Goal: Task Accomplishment & Management: Use online tool/utility

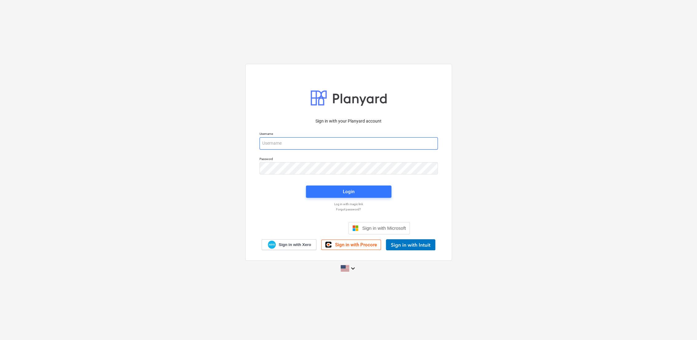
type input "[PERSON_NAME][EMAIL_ADDRESS][PERSON_NAME][DOMAIN_NAME]"
click at [366, 194] on span "Login" at bounding box center [348, 192] width 71 height 8
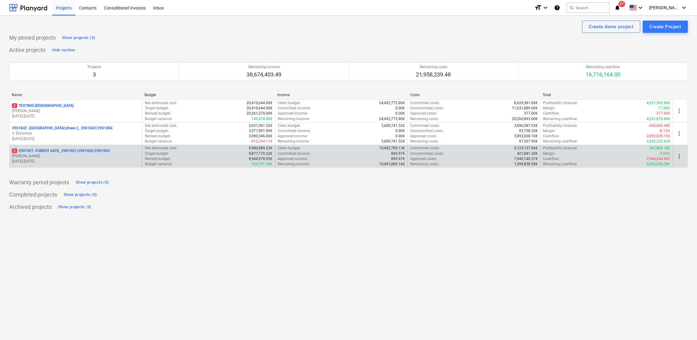
click at [37, 157] on p "[PERSON_NAME]" at bounding box center [76, 156] width 128 height 5
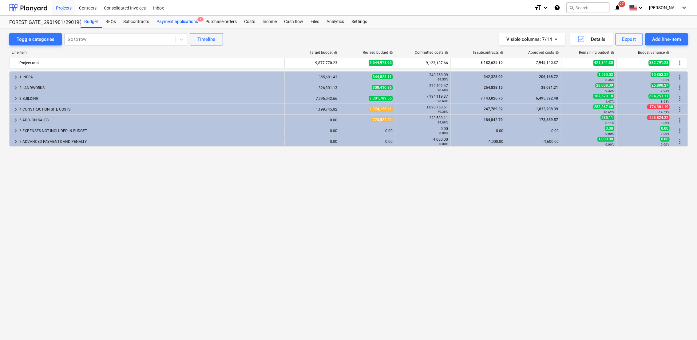
click at [188, 24] on div "Payment applications 2" at bounding box center [177, 22] width 49 height 12
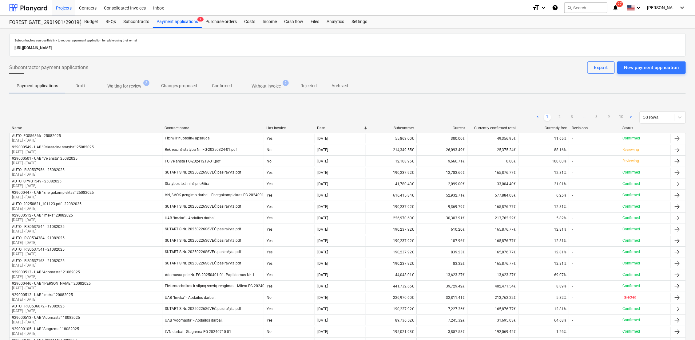
click at [135, 88] on p "Waiting for review" at bounding box center [124, 86] width 34 height 6
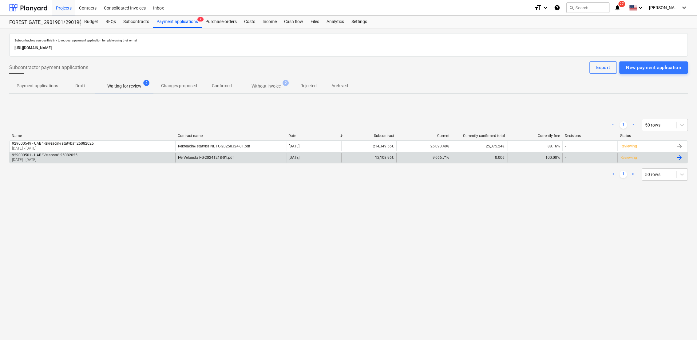
click at [679, 157] on div at bounding box center [678, 157] width 7 height 7
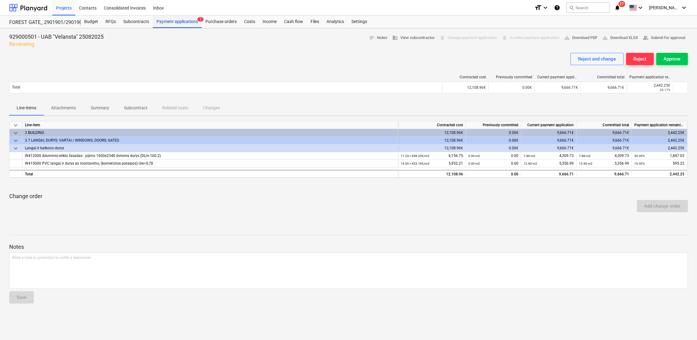
click at [192, 22] on div "Payment applications 2" at bounding box center [177, 22] width 49 height 12
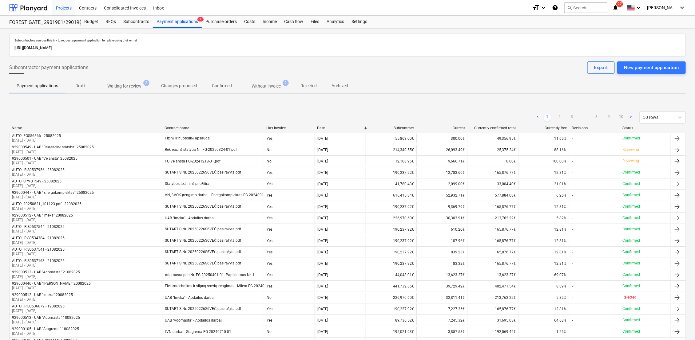
click at [128, 84] on p "Waiting for review" at bounding box center [124, 86] width 34 height 6
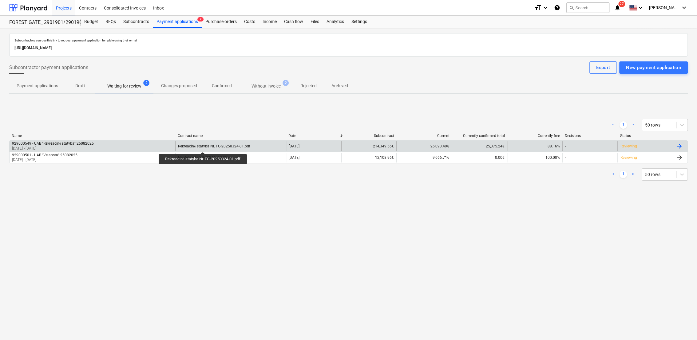
click at [204, 147] on div "Rekreacinė statyba Nr. FG-20250324-01.pdf" at bounding box center [214, 146] width 72 height 5
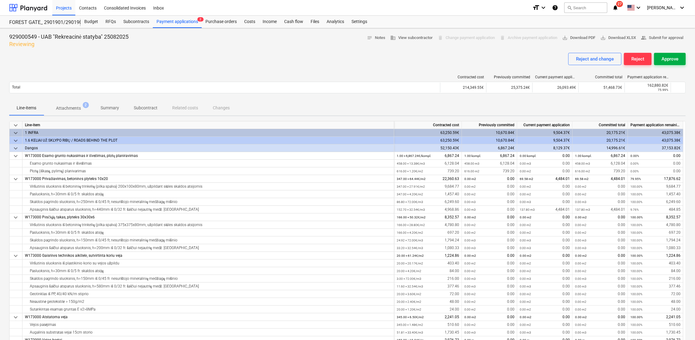
click at [676, 58] on div "Approve" at bounding box center [669, 59] width 17 height 8
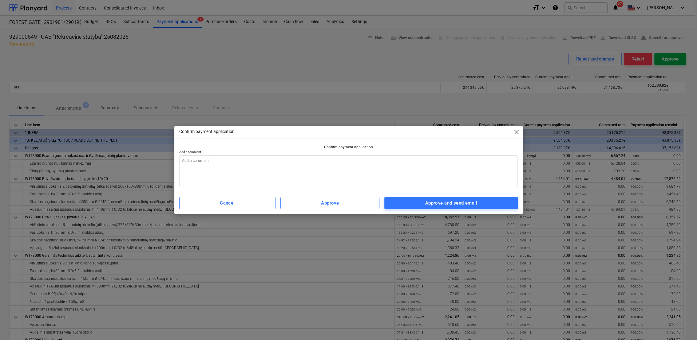
type textarea "x"
click at [272, 161] on textarea at bounding box center [348, 172] width 339 height 32
type textarea "2"
type textarea "x"
type textarea "25"
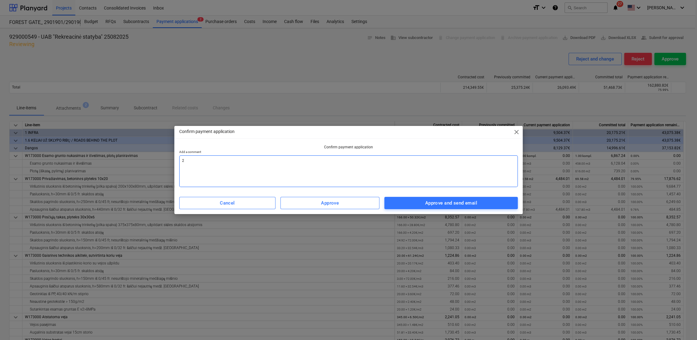
type textarea "x"
type textarea "25."
type textarea "x"
type textarea "25.0"
type textarea "x"
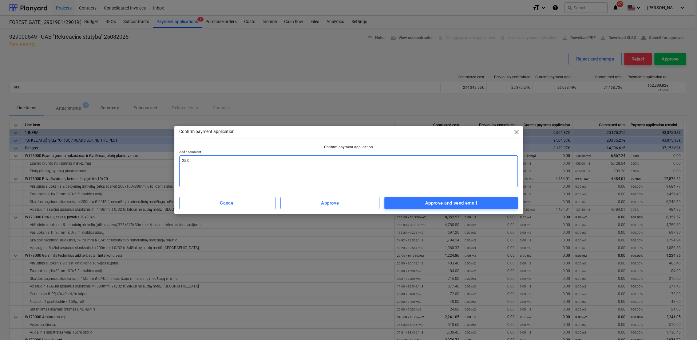
type textarea "25.08"
type textarea "x"
type textarea "25.08n"
type textarea "x"
type textarea "25.08"
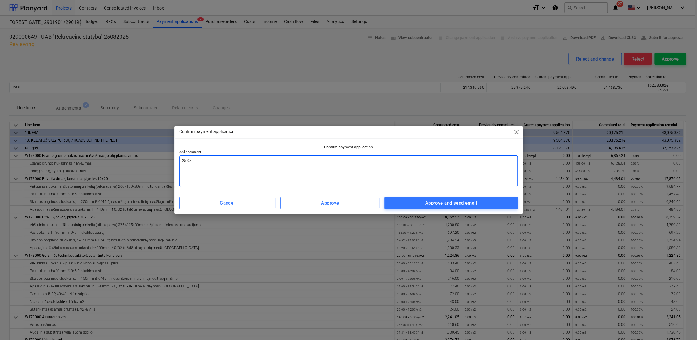
type textarea "x"
type textarea "25.08"
type textarea "x"
type textarea "25.08 m"
type textarea "x"
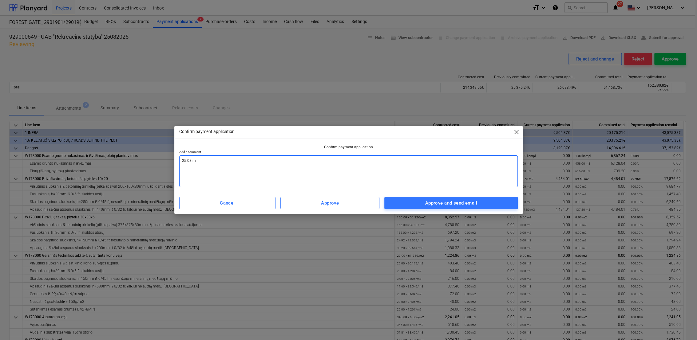
type textarea "25.08 me"
type textarea "x"
type textarea "25.08 men"
type textarea "x"
type textarea "25.08 men"
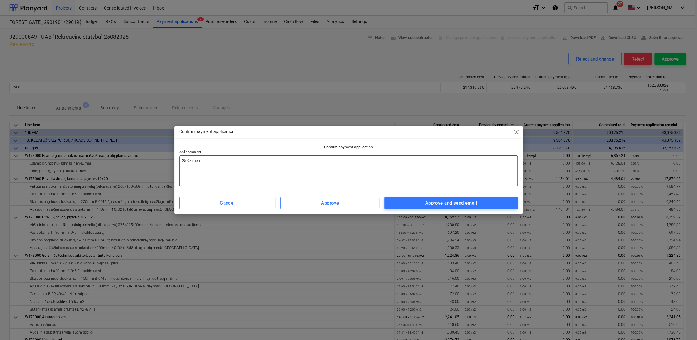
type textarea "x"
type textarea "25.08 men a"
type textarea "x"
type textarea "25.08 men ak"
type textarea "x"
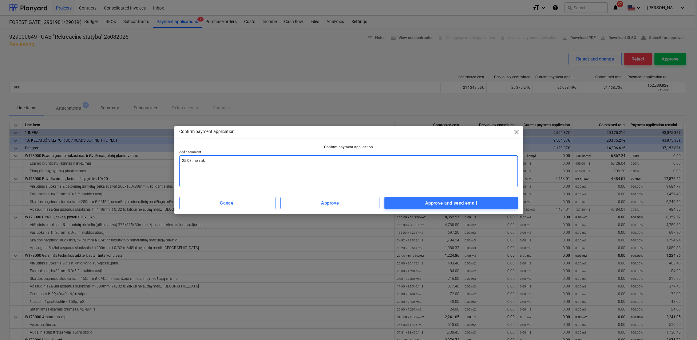
type textarea "25.08 men akt"
type textarea "x"
type textarea "25.08 men akta"
type textarea "x"
type textarea "25.08 men aktas"
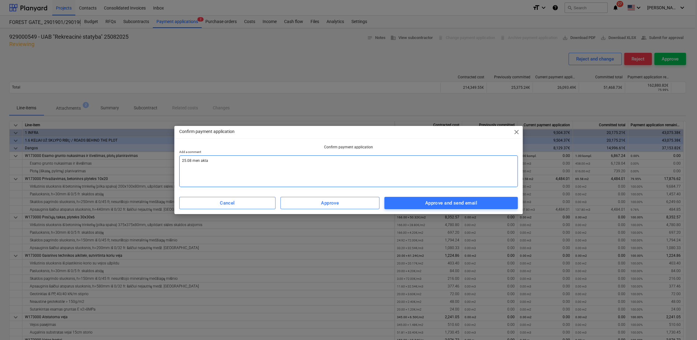
type textarea "x"
type textarea "25.08 men aktas"
type textarea "x"
type textarea "25.08 men aktas s"
type textarea "x"
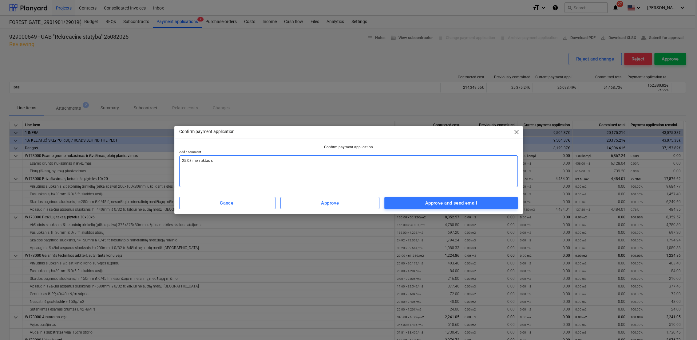
type textarea "25.08 men aktas su"
type textarea "x"
type textarea "25.08 men aktas sud"
type textarea "x"
type textarea "25.08 men aktas sude"
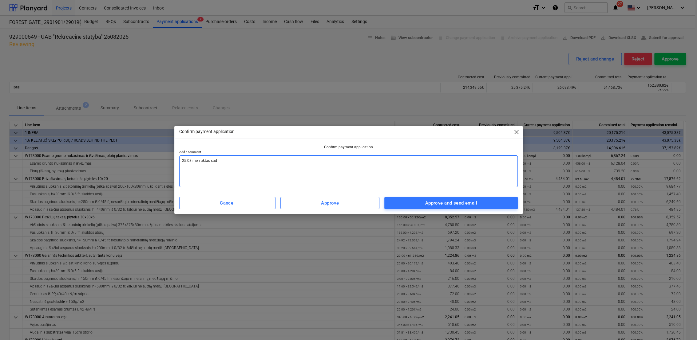
type textarea "x"
type textarea "25.08 men aktas suder"
type textarea "x"
type textarea "25.08 men aktas suderi"
type textarea "x"
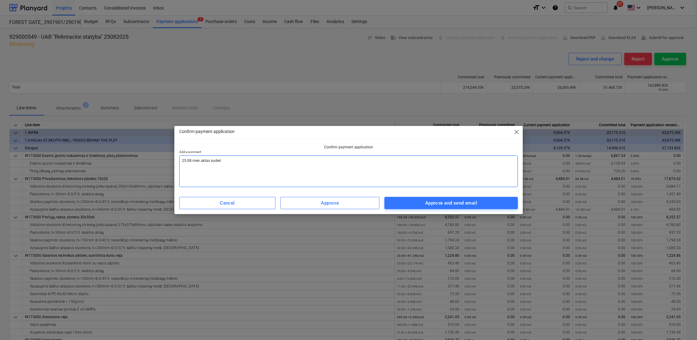
type textarea "25.08 men aktas suderin"
type textarea "x"
type textarea "25.08 men aktas suderint"
type textarea "x"
type textarea "25.08 men aktas suderinta"
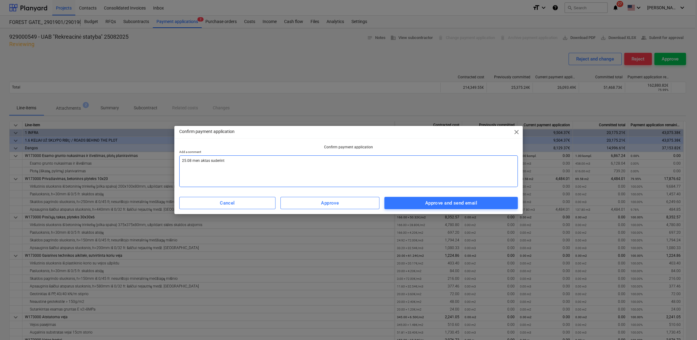
type textarea "x"
type textarea "25.08 men aktas suderintas"
type textarea "x"
type textarea "25.08 men aktas suderintas,"
type textarea "x"
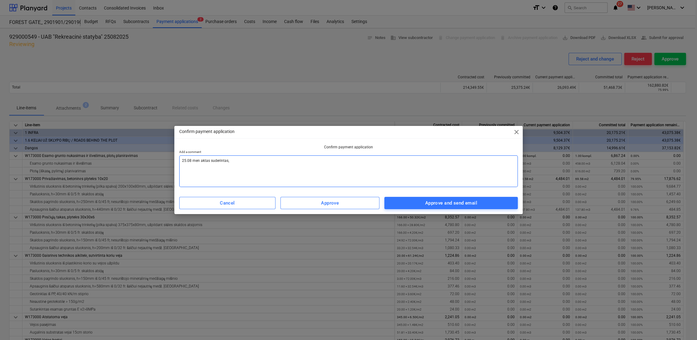
type textarea "25.08 men aktas suderintas,"
type textarea "x"
type textarea "25.08 men aktas suderintas, p"
type textarea "x"
type textarea "25.08 men aktas suderintas, [GEOGRAPHIC_DATA]"
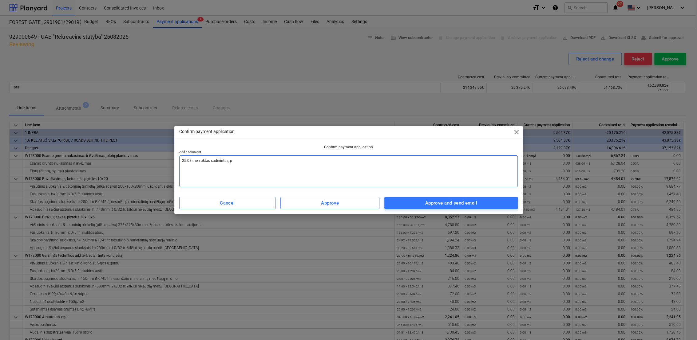
type textarea "x"
type textarea "25.08 men aktas suderintas, pat"
type textarea "x"
type textarea "25.08 men aktas suderintas, pate"
type textarea "x"
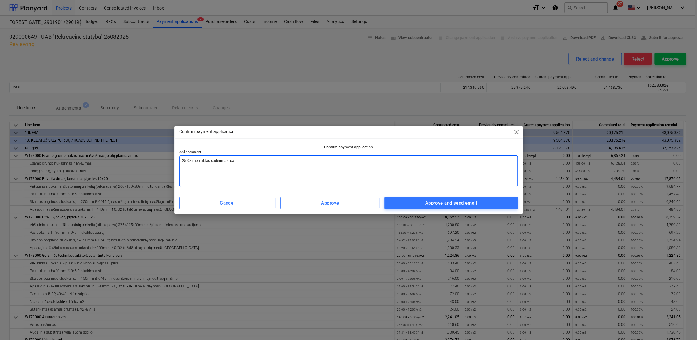
type textarea "25.08 men aktas suderintas, [GEOGRAPHIC_DATA]"
type textarea "x"
type textarea "25.08 men aktas suderintas, [GEOGRAPHIC_DATA]"
type textarea "x"
type textarea "25.08 men aktas suderintas, pateiki"
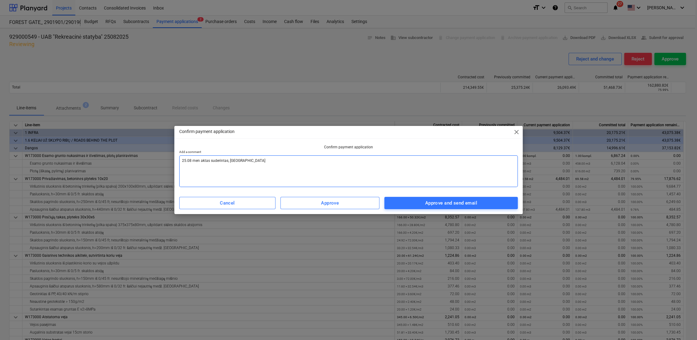
type textarea "x"
type textarea "25.08 men aktas suderintas, pateikit"
type textarea "x"
type textarea "25.08 men aktas suderintas, pateikite"
type textarea "x"
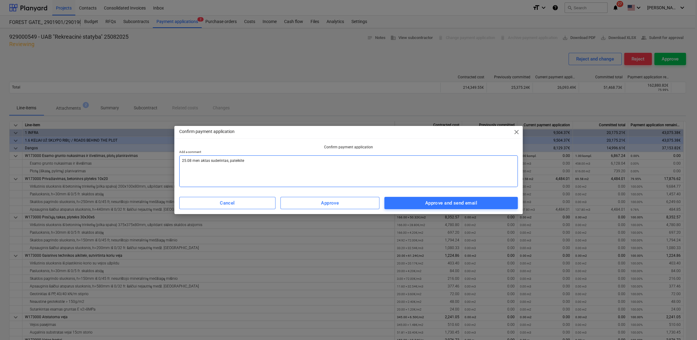
type textarea "25.08 men aktas suderintas, pateikite"
type textarea "x"
type textarea "25.08 men aktas suderintas, pateikite s"
type textarea "x"
type textarea "25.08 men aktas suderintas, pateikite są"
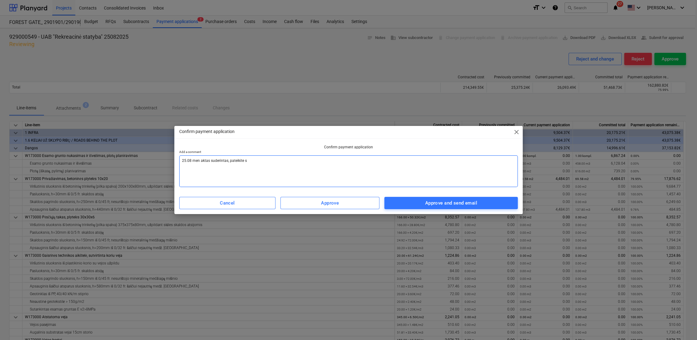
type textarea "x"
type textarea "25.08 men aktas suderintas, pateikite sąs"
type textarea "x"
type textarea "25.08 men aktas suderintas, pateikite sąsk"
type textarea "x"
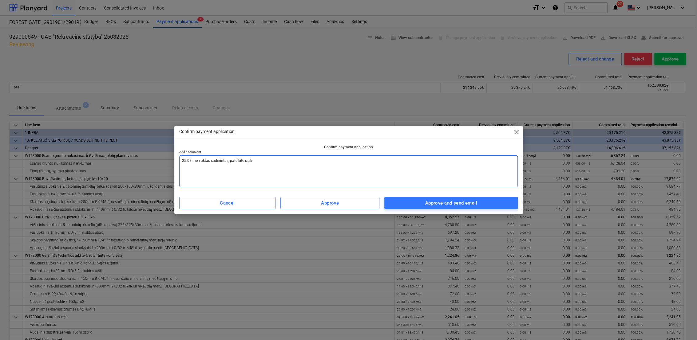
type textarea "25.08 men aktas suderintas, pateikite sąska"
type textarea "x"
type textarea "25.08 men aktas suderintas, pateikite sąskai"
type textarea "x"
type textarea "25.08 men aktas suderintas, pateikite sąskait"
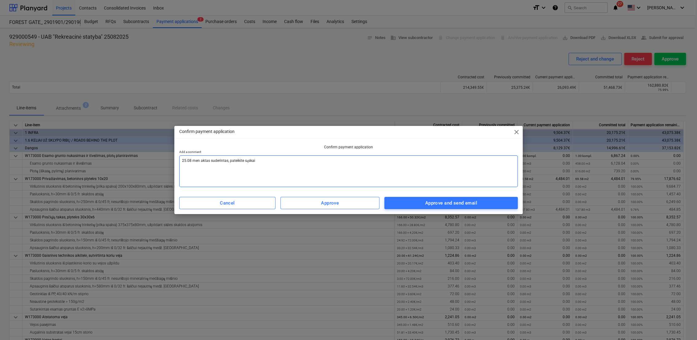
type textarea "x"
type textarea "25.08 men aktas suderintas, pateikite sąskaitą"
type textarea "x"
type textarea "25.08 men aktas suderintas, pateikite sąskaitą."
type textarea "x"
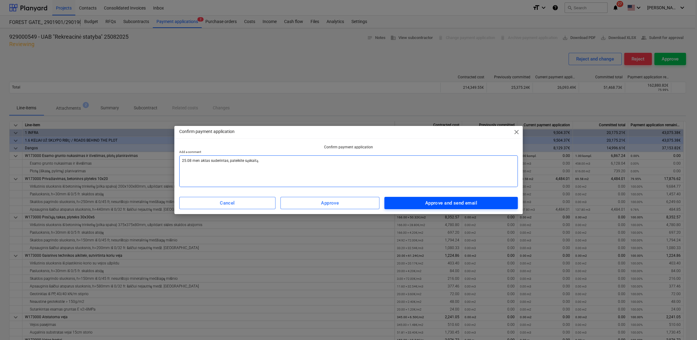
type textarea "25.08 men aktas suderintas, pateikite sąskaitą."
click at [432, 202] on div "Approve and send email" at bounding box center [451, 203] width 52 height 8
type textarea "x"
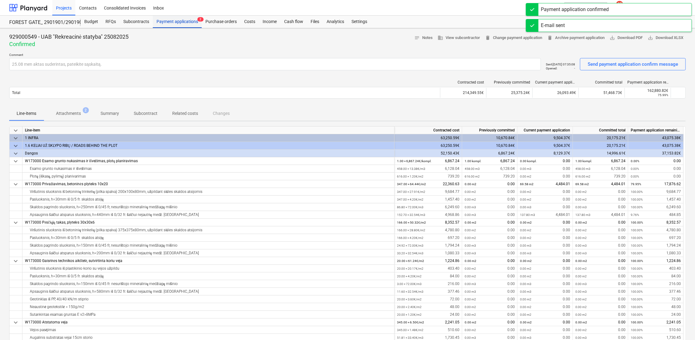
click at [185, 24] on div "Payment applications 2" at bounding box center [177, 22] width 49 height 12
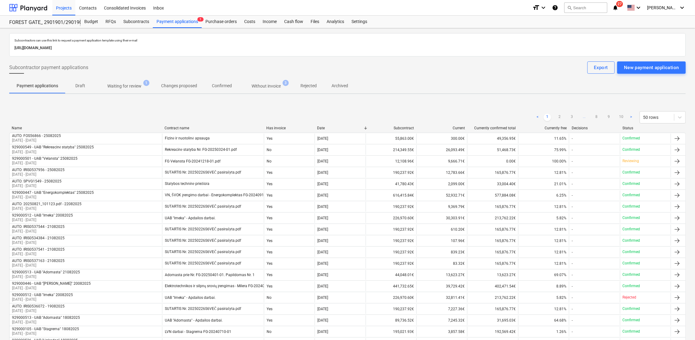
click at [278, 86] on p "Without invoice" at bounding box center [265, 86] width 29 height 6
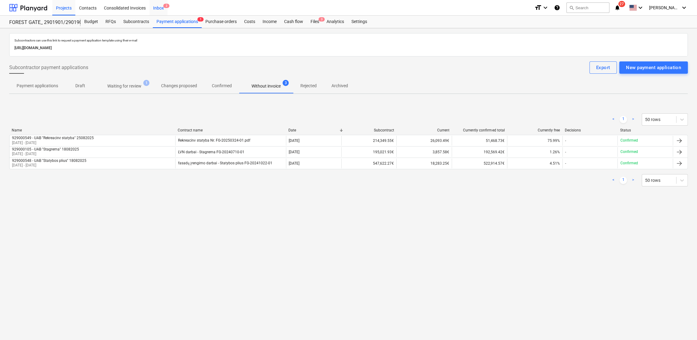
click at [160, 7] on div "Inbox 2" at bounding box center [158, 8] width 18 height 16
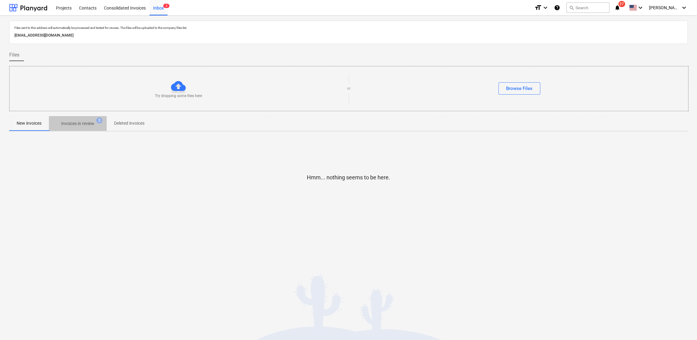
click at [81, 126] on p "Invoices in review" at bounding box center [77, 123] width 33 height 6
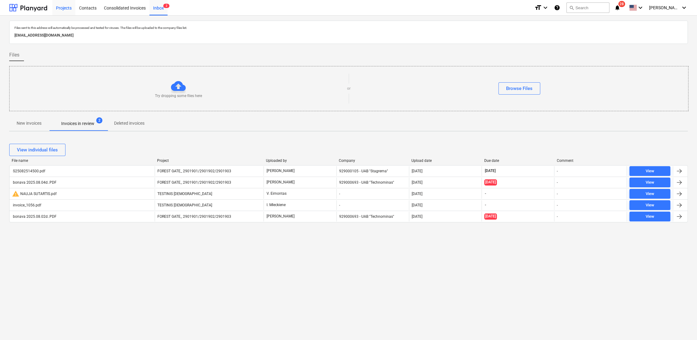
click at [61, 10] on div "Projects" at bounding box center [63, 8] width 23 height 16
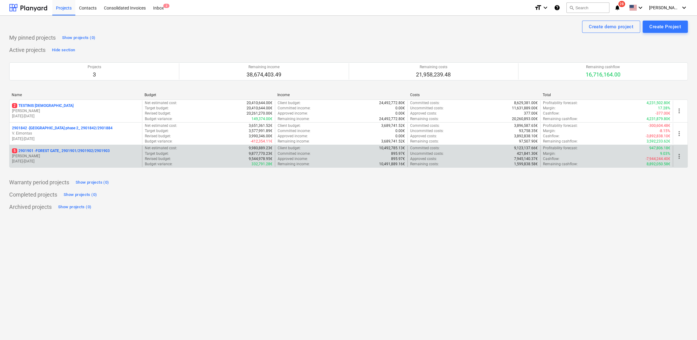
click at [43, 152] on p "5 2901901 - FOREST GATE_ 2901901/2901902/2901903" at bounding box center [61, 150] width 98 height 5
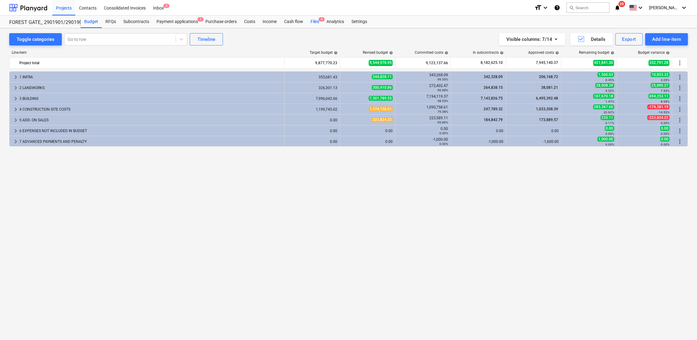
click at [317, 22] on div "Files 4" at bounding box center [315, 22] width 16 height 12
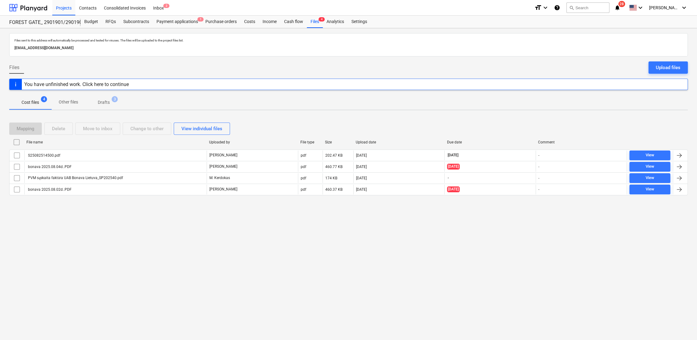
click at [100, 105] on p "Drafts" at bounding box center [104, 102] width 12 height 6
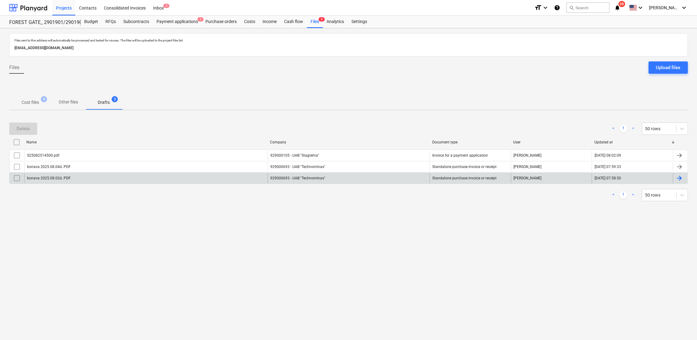
click at [682, 179] on div at bounding box center [678, 178] width 7 height 7
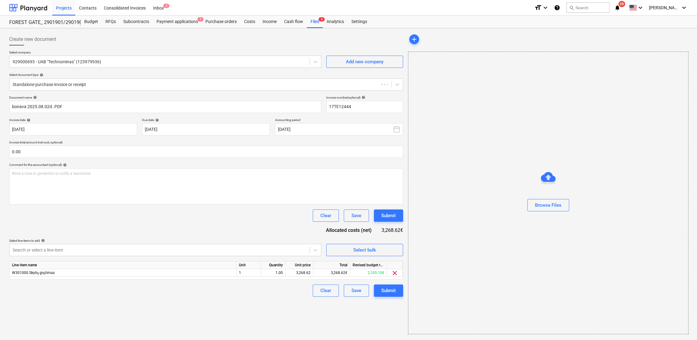
type input "17TE12444"
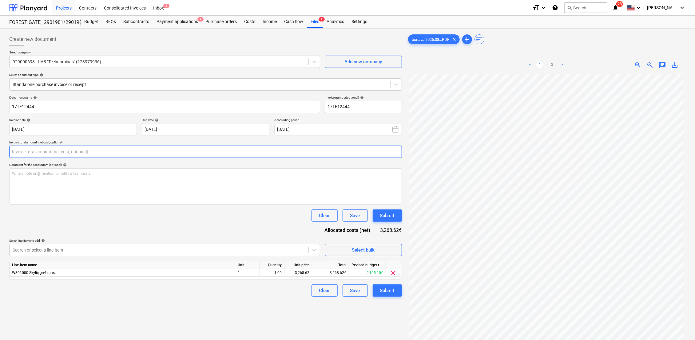
click at [180, 157] on input "text" at bounding box center [205, 152] width 393 height 12
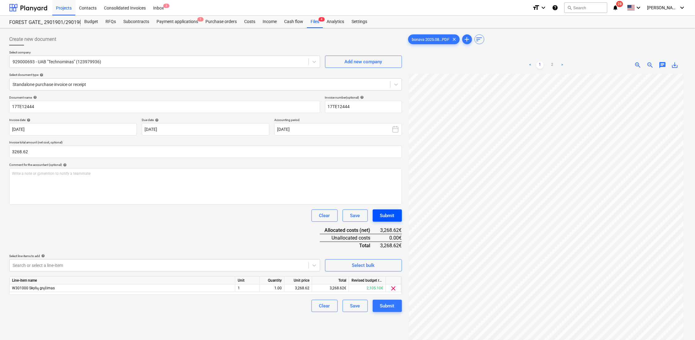
type input "3,268.62"
click at [384, 215] on div "Submit" at bounding box center [387, 216] width 14 height 8
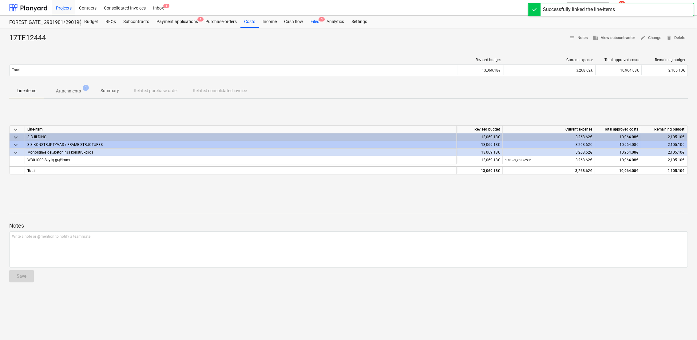
click at [315, 21] on div "Files 3" at bounding box center [315, 22] width 16 height 12
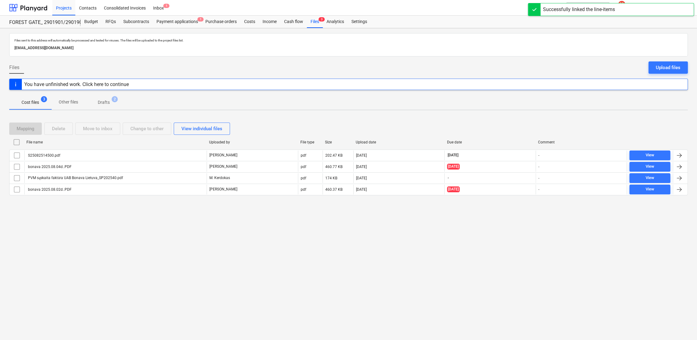
click at [105, 102] on p "Drafts" at bounding box center [104, 102] width 12 height 6
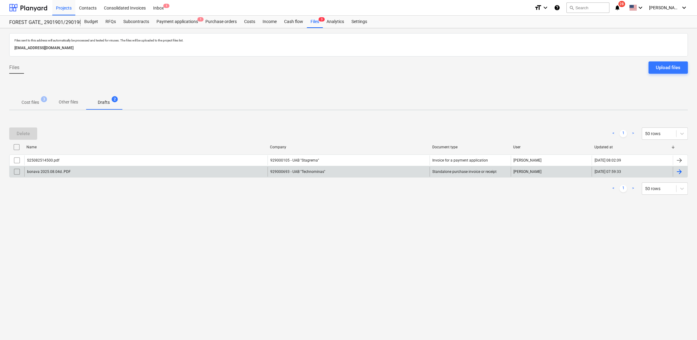
click at [680, 172] on div at bounding box center [678, 171] width 7 height 7
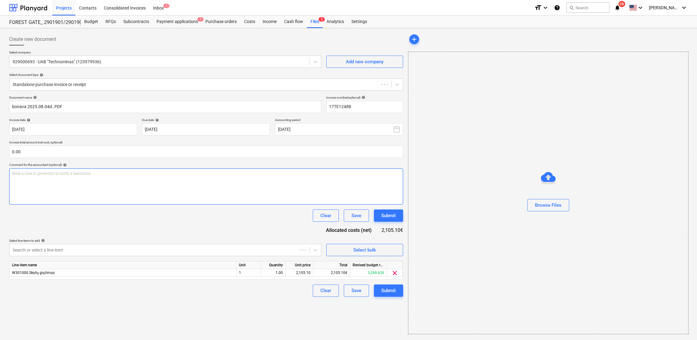
type input "17TE12488"
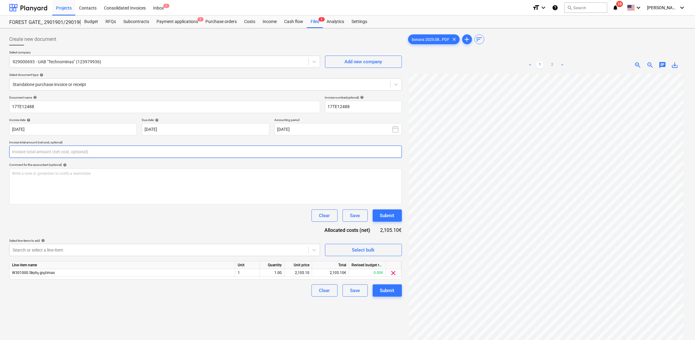
click at [109, 153] on input "text" at bounding box center [205, 152] width 393 height 12
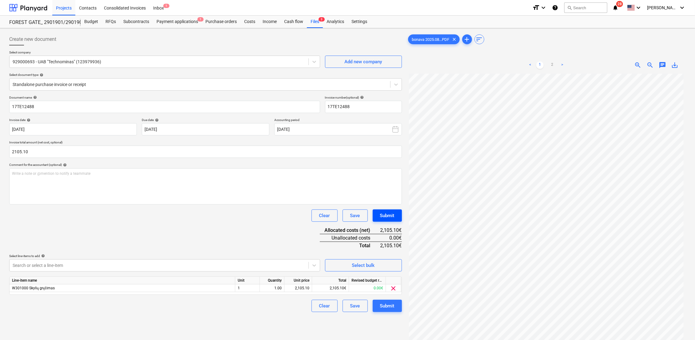
type input "2,105.10"
click at [393, 218] on div "Submit" at bounding box center [387, 216] width 14 height 8
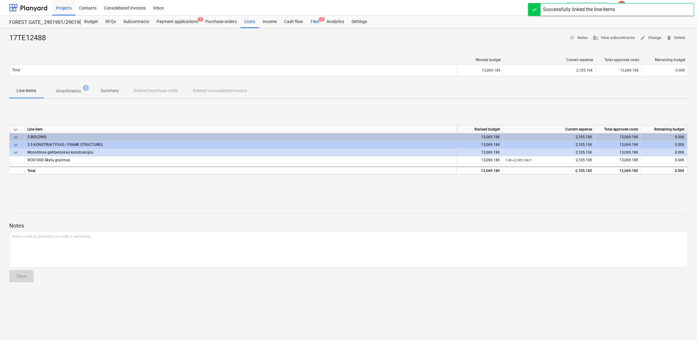
click at [316, 19] on div "Files 2" at bounding box center [315, 22] width 16 height 12
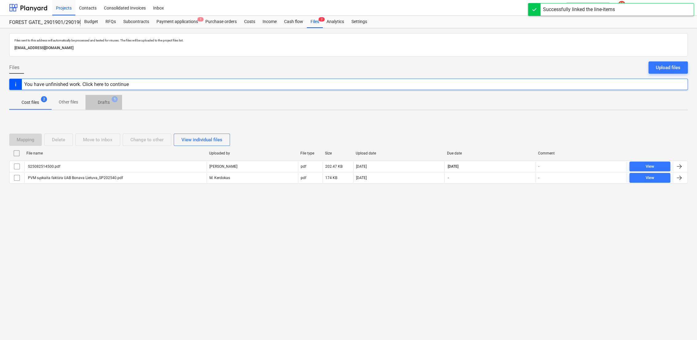
click at [110, 104] on span "Drafts 1" at bounding box center [104, 102] width 22 height 6
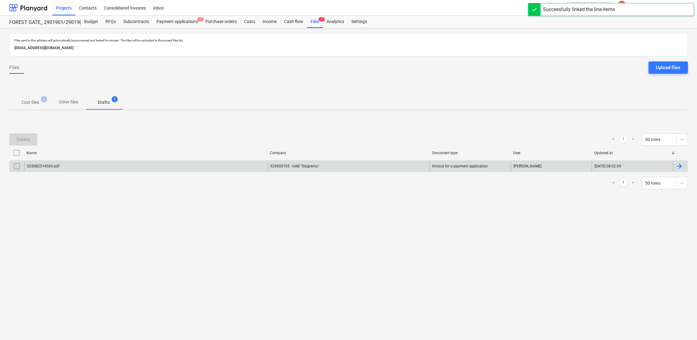
click at [679, 168] on div at bounding box center [678, 166] width 7 height 7
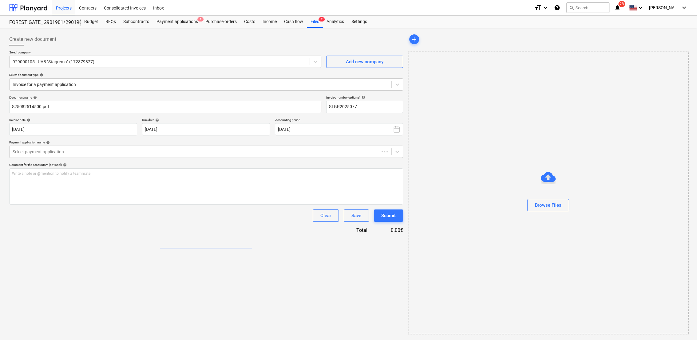
type input "STGR2025077"
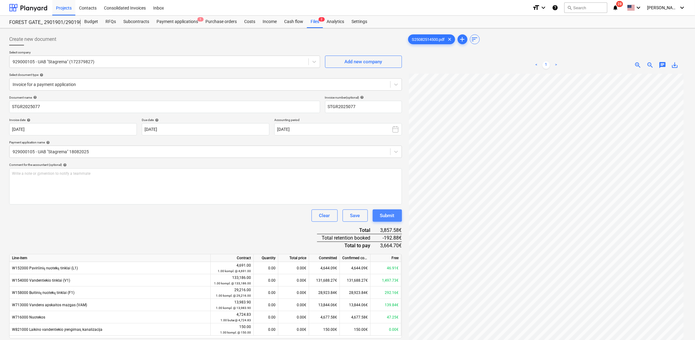
click at [389, 214] on div "Submit" at bounding box center [387, 216] width 14 height 8
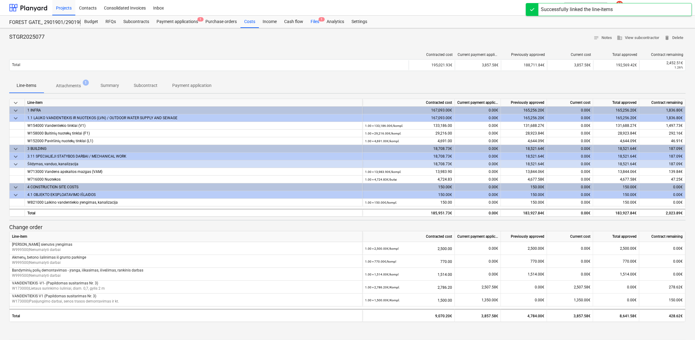
click at [315, 22] on div "Files 1" at bounding box center [315, 22] width 16 height 12
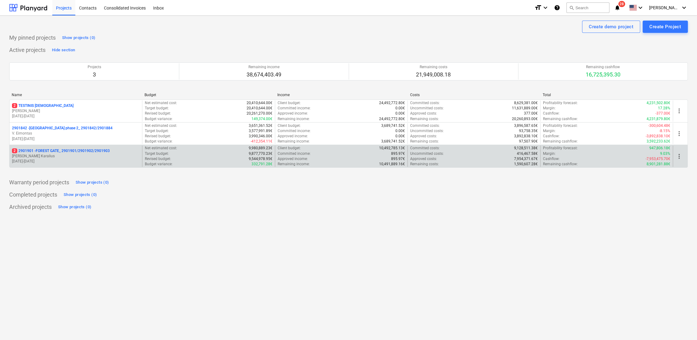
click at [82, 152] on p "2 2901901 - FOREST GATE_ 2901901/2901902/2901903" at bounding box center [61, 150] width 98 height 5
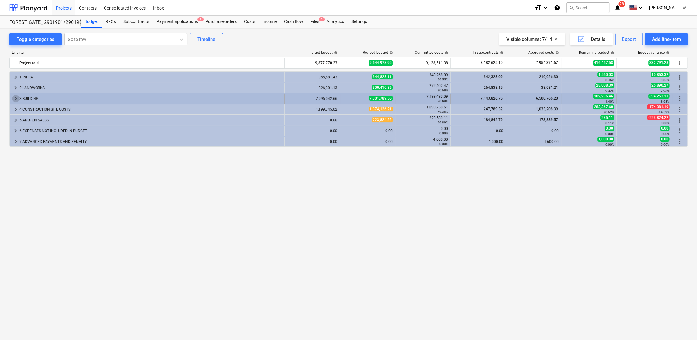
click at [14, 97] on span "keyboard_arrow_right" at bounding box center [15, 98] width 7 height 7
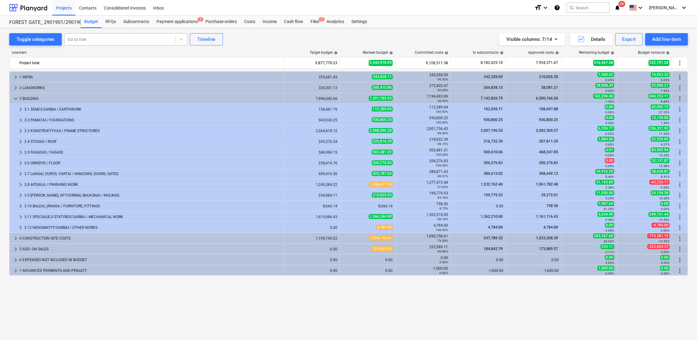
click at [110, 39] on div at bounding box center [120, 39] width 105 height 6
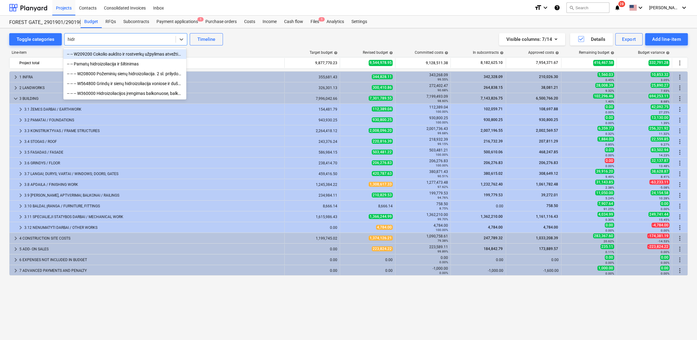
type input "hidro"
click at [100, 64] on div "-- -- Pamatų hidroizoliacija ir šiltinimas" at bounding box center [124, 64] width 123 height 10
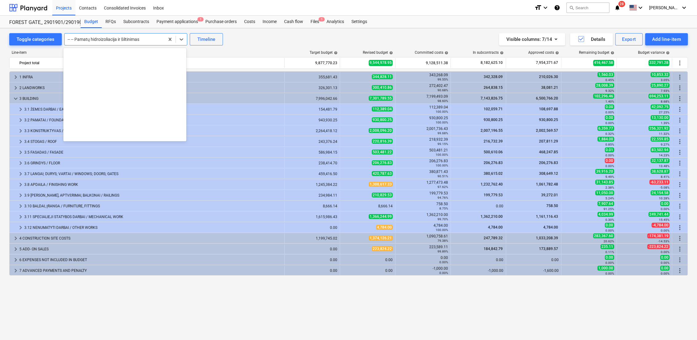
click at [150, 39] on div at bounding box center [115, 39] width 94 height 6
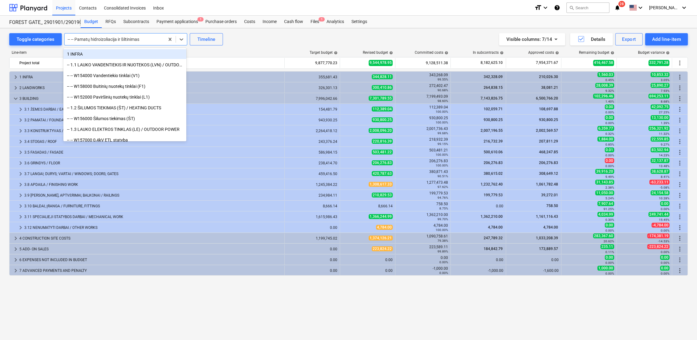
click at [129, 39] on div at bounding box center [115, 39] width 94 height 6
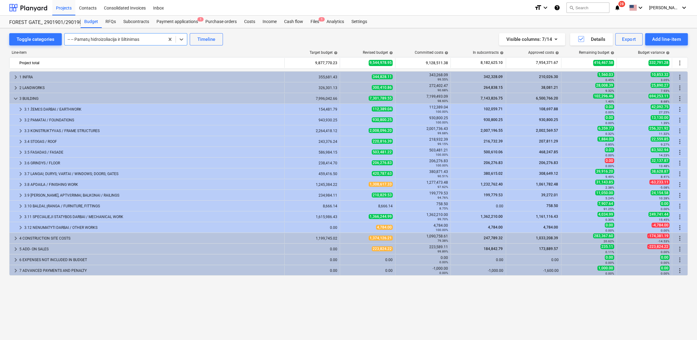
click at [140, 39] on div at bounding box center [115, 39] width 94 height 6
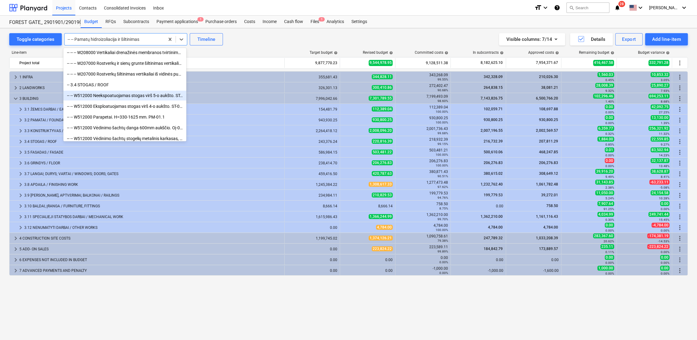
scroll to position [2412, 0]
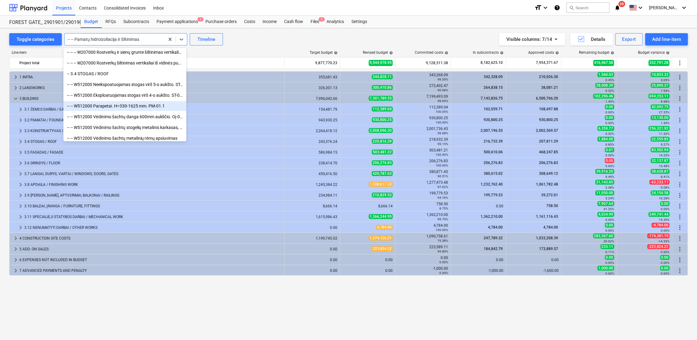
drag, startPoint x: 165, startPoint y: 108, endPoint x: 132, endPoint y: 105, distance: 32.4
click at [132, 105] on div "-- -- W512000 Parapetai. H=330-1625 mm. PM-01.1" at bounding box center [124, 106] width 123 height 10
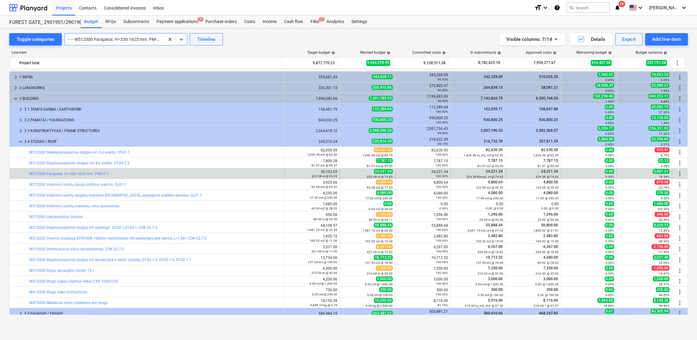
scroll to position [97, 0]
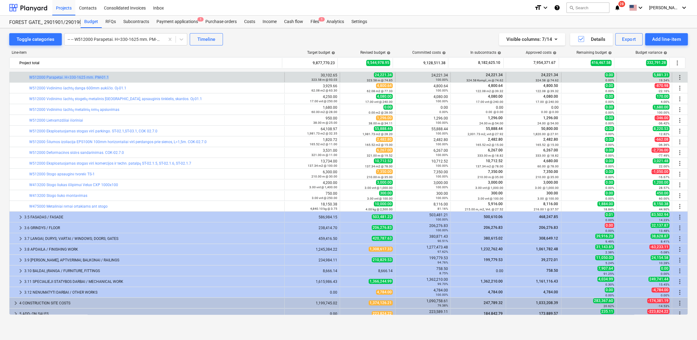
drag, startPoint x: 122, startPoint y: 77, endPoint x: 25, endPoint y: 75, distance: 96.8
click at [25, 75] on div "bar_chart W512000 Parapetai. H=330-1625 mm. PM-01.1" at bounding box center [147, 78] width 275 height 10
drag, startPoint x: 25, startPoint y: 75, endPoint x: 37, endPoint y: 77, distance: 12.2
copy div "bar_chart W512000 Parapetai. H=330-1625 mm. PM-01.1"
click at [153, 39] on div at bounding box center [115, 39] width 94 height 6
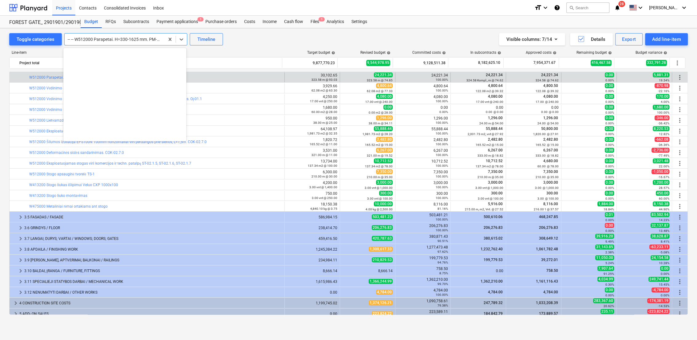
scroll to position [2464, 0]
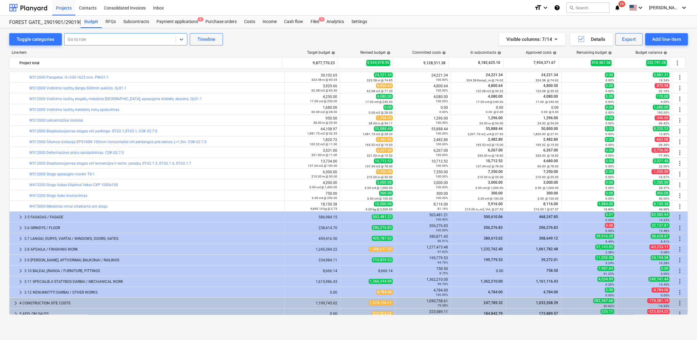
click at [88, 37] on div at bounding box center [120, 39] width 105 height 6
type input "horizon"
click at [102, 56] on div "-- -- W512000 Šilumos izoliacija EPS100N 100mm horizontaliai virš perdangos pri…" at bounding box center [124, 54] width 123 height 10
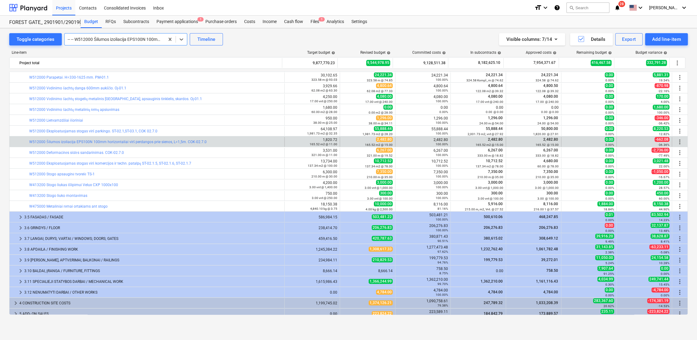
scroll to position [122, 0]
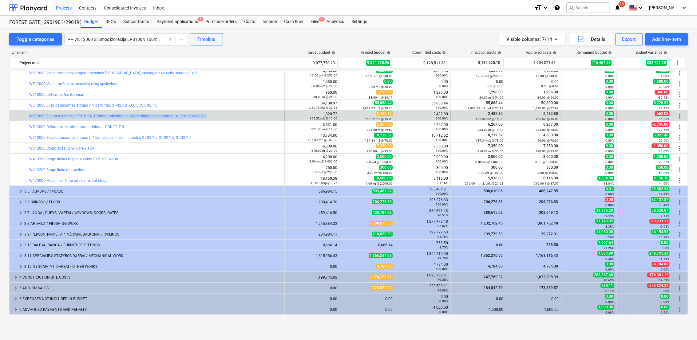
drag, startPoint x: 211, startPoint y: 118, endPoint x: 25, endPoint y: 118, distance: 186.3
click at [25, 118] on div "bar_chart W512000 Šilumos izoliacija EPS100N 100mm horizontaliai virš perdangos…" at bounding box center [147, 116] width 275 height 10
drag, startPoint x: 25, startPoint y: 118, endPoint x: 29, endPoint y: 117, distance: 4.0
copy div "bar_chart W512000 Šilumos izoliacija EPS100N 100mm horizontaliai virš perdangos…"
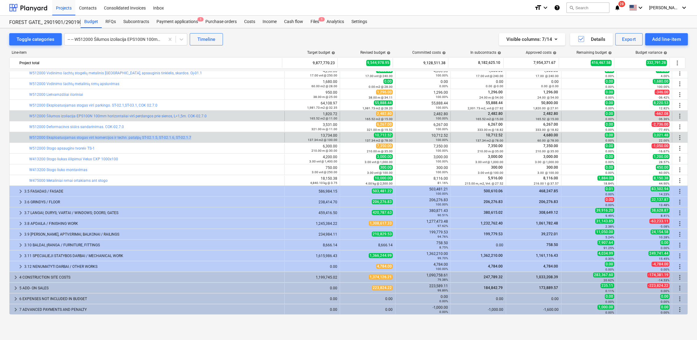
drag, startPoint x: 199, startPoint y: 137, endPoint x: 24, endPoint y: 139, distance: 175.2
click at [24, 139] on div "bar_chart W512000 Eksploatuojamas stogas virš komercijos ir techn. patalpų ST-0…" at bounding box center [147, 138] width 275 height 10
drag, startPoint x: 24, startPoint y: 139, endPoint x: 45, endPoint y: 137, distance: 21.6
copy div "bar_chart W512000 Eksploatuojamas stogas virš komercijos ir techn. patalpų ST-0…"
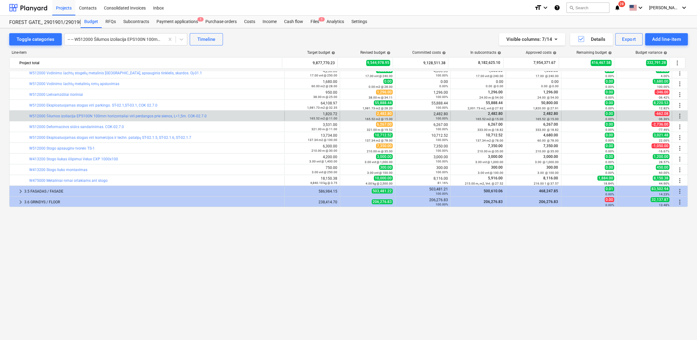
scroll to position [0, 0]
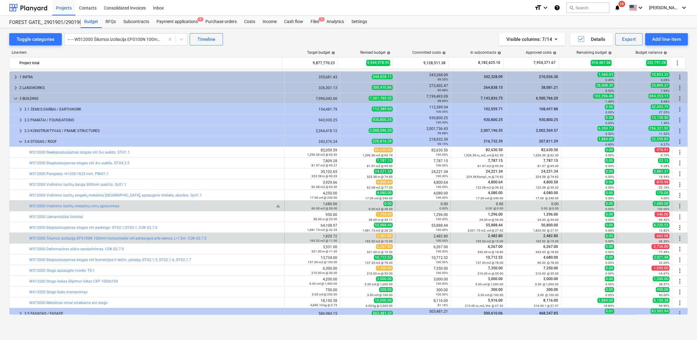
click at [125, 207] on div "bar_chart W512000 Vėdinimo šachtų metalinių rėmų apsiuvimas" at bounding box center [155, 206] width 253 height 5
drag, startPoint x: 125, startPoint y: 207, endPoint x: 33, endPoint y: 207, distance: 92.8
click at [33, 207] on div "bar_chart W512000 Vėdinimo šachtų metalinių rėmų apsiuvimas" at bounding box center [155, 206] width 253 height 5
copy link "W512000 Vėdinimo šachtų metalinių rėmų apsiuvimas"
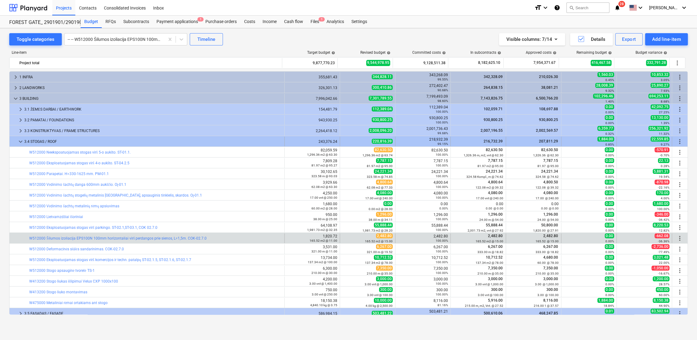
drag, startPoint x: 26, startPoint y: 148, endPoint x: 20, endPoint y: 140, distance: 9.4
click at [20, 140] on span "keyboard_arrow_down" at bounding box center [20, 141] width 7 height 7
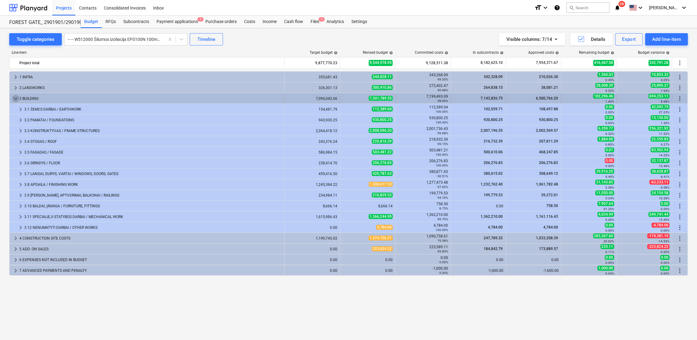
click at [15, 100] on span "keyboard_arrow_down" at bounding box center [15, 98] width 7 height 7
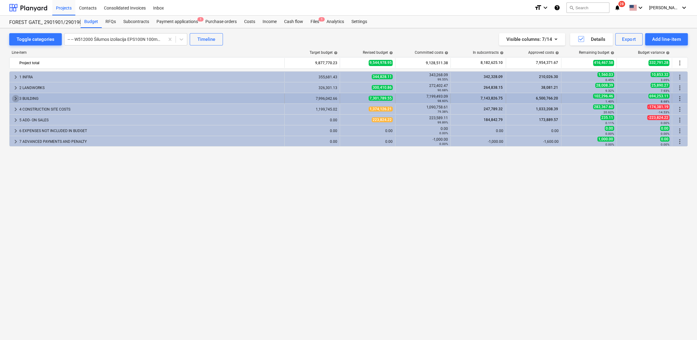
click at [19, 98] on span "keyboard_arrow_right" at bounding box center [15, 98] width 7 height 7
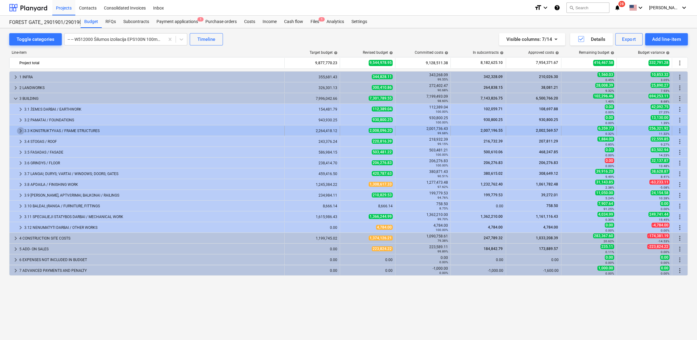
click at [20, 132] on span "keyboard_arrow_right" at bounding box center [20, 130] width 7 height 7
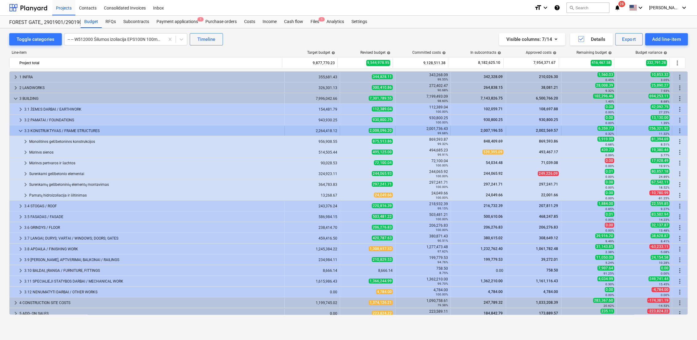
click at [21, 133] on span "keyboard_arrow_down" at bounding box center [20, 130] width 7 height 7
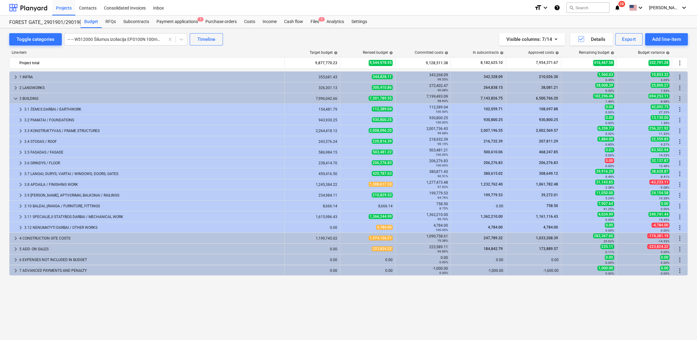
drag, startPoint x: 170, startPoint y: 38, endPoint x: 158, endPoint y: 41, distance: 11.6
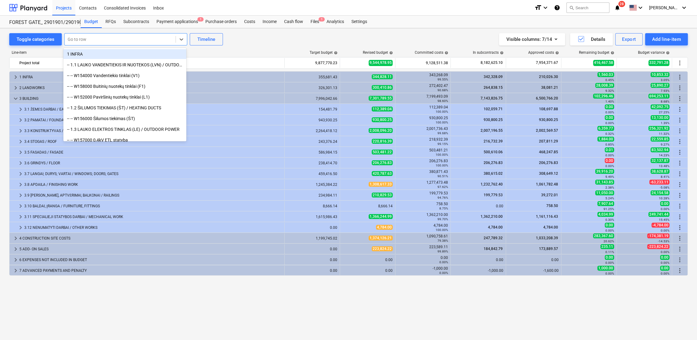
click at [113, 42] on div at bounding box center [120, 39] width 105 height 6
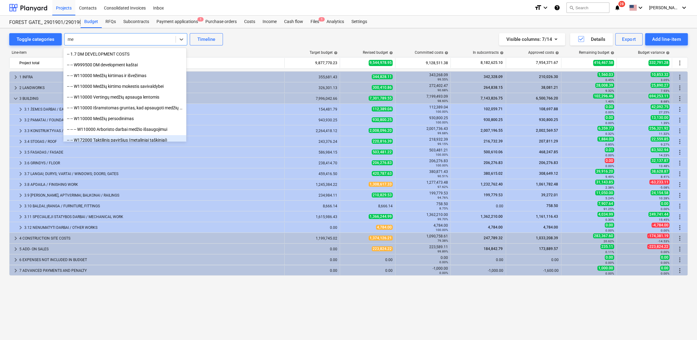
type input "m"
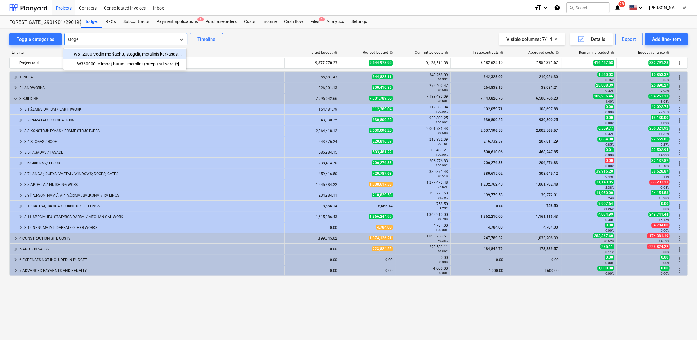
type input "stogeli"
click at [107, 41] on div at bounding box center [120, 39] width 105 height 6
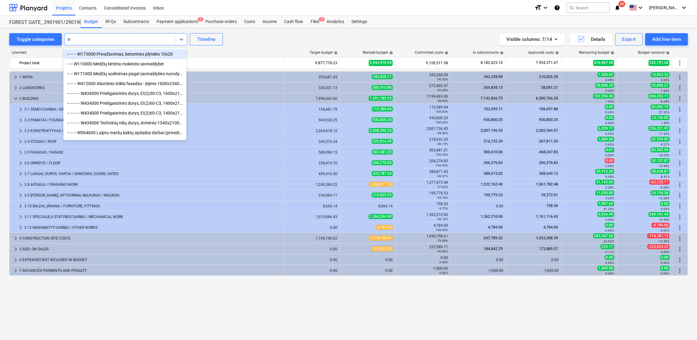
type input "i"
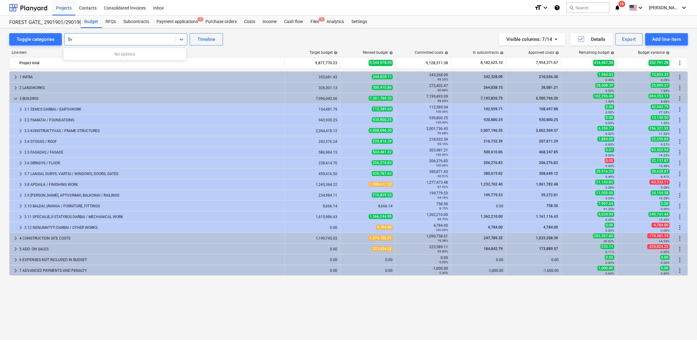
type input "5"
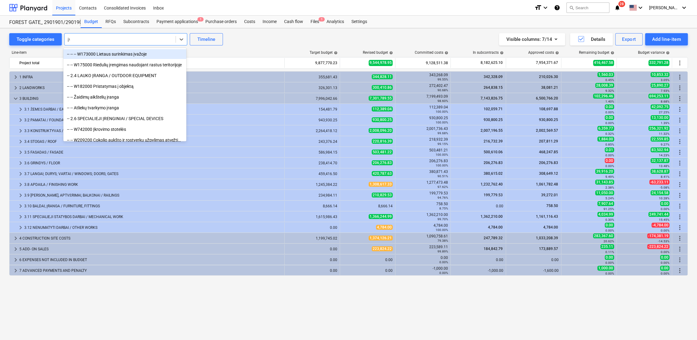
type input "įva"
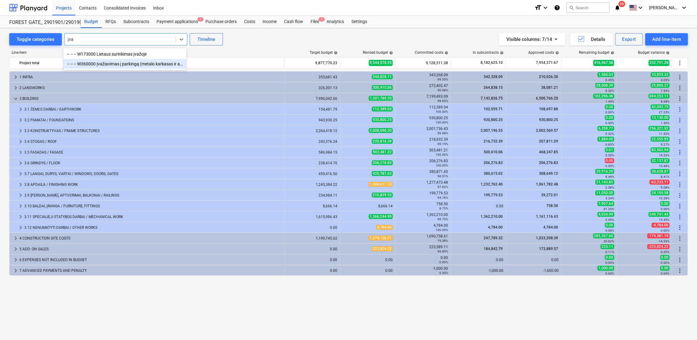
click at [113, 66] on div "-- -- -- W360000 Įvažiavimas į parkingą (metalo karkasas ir apdaila)" at bounding box center [124, 64] width 123 height 10
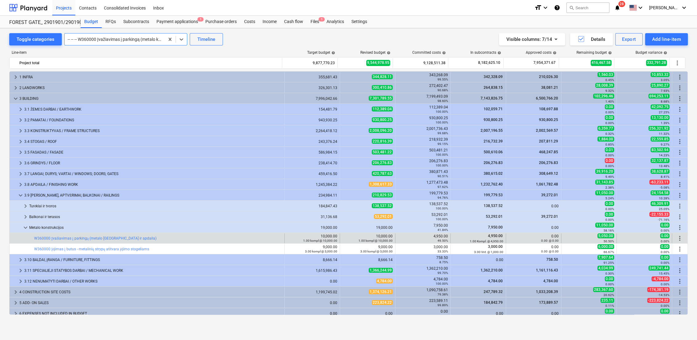
scroll to position [15, 0]
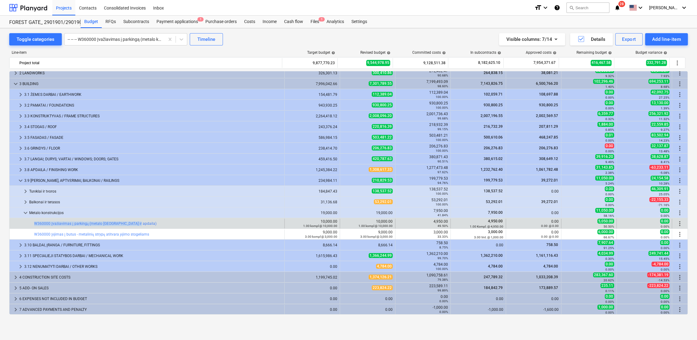
drag, startPoint x: 144, startPoint y: 224, endPoint x: 23, endPoint y: 225, distance: 120.8
click at [23, 225] on div "bar_chart W360000 Įvažiavimas į parkingą (metalo karkasas ir apdaila)" at bounding box center [147, 224] width 275 height 10
drag, startPoint x: 23, startPoint y: 225, endPoint x: 60, endPoint y: 224, distance: 36.9
copy div "bar_chart W360000 Įvažiavimas į parkingą (metalo karkasas ir apdaila)"
